Goal: Find specific page/section: Find specific page/section

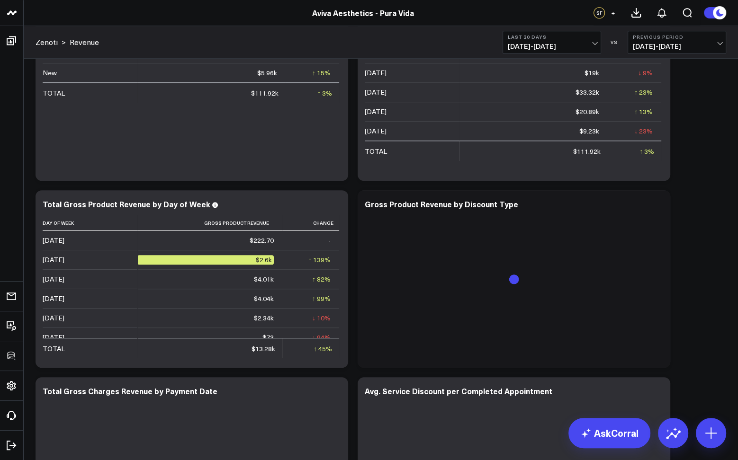
scroll to position [865, 0]
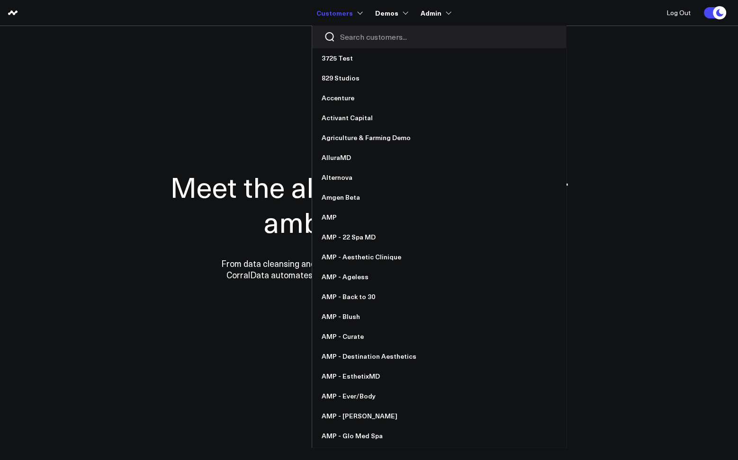
click at [342, 14] on link "Customers" at bounding box center [338, 12] width 45 height 17
click at [353, 34] on input "Search customers input" at bounding box center [447, 37] width 214 height 10
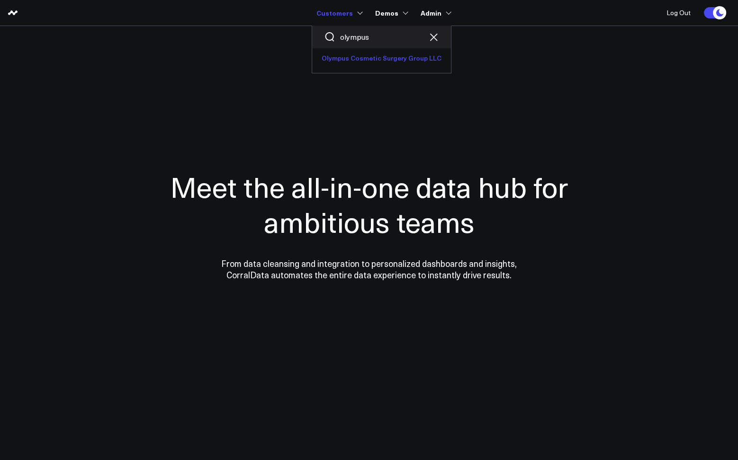
type input "olympus"
click at [374, 64] on link "Olympus Cosmetic Surgery Group LLC" at bounding box center [381, 58] width 139 height 20
